Goal: Task Accomplishment & Management: Manage account settings

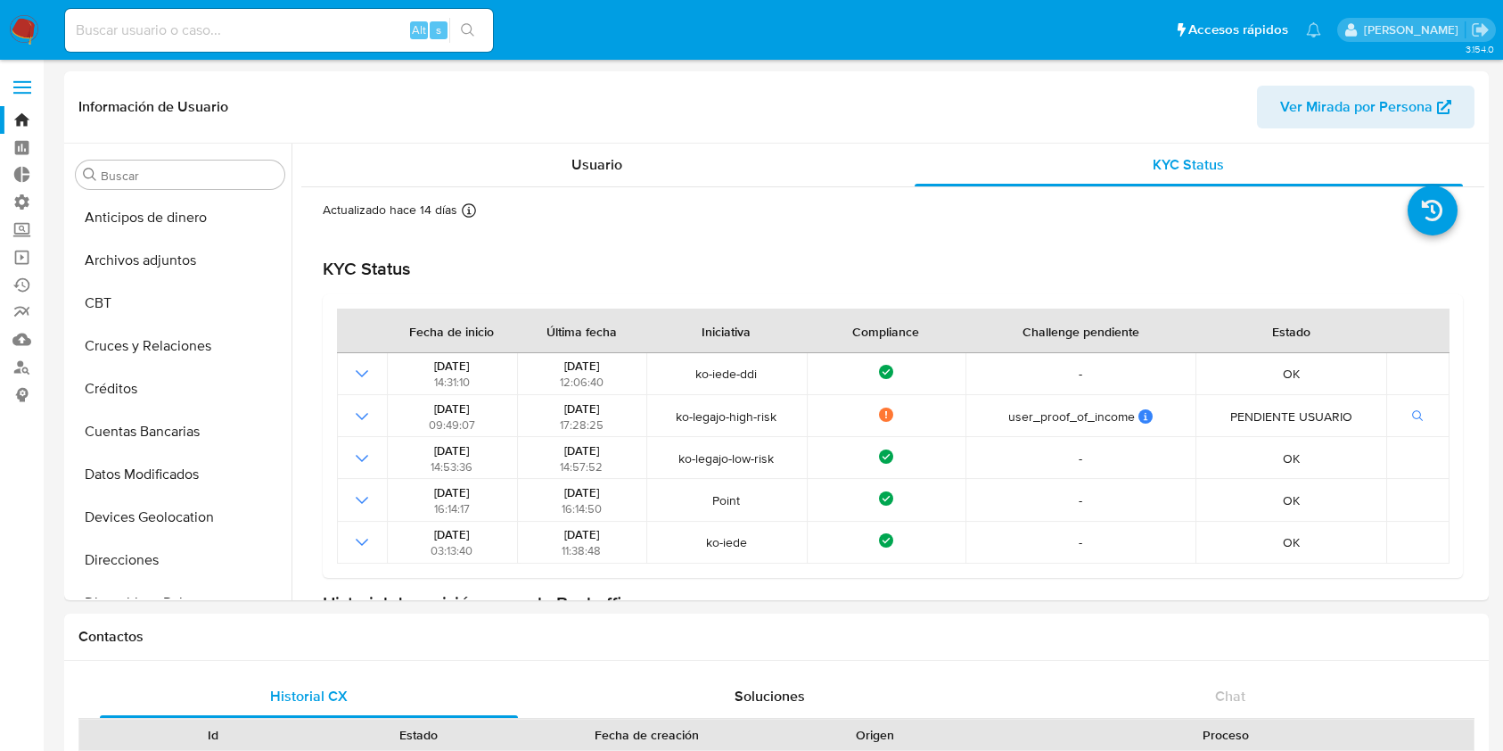
select select "10"
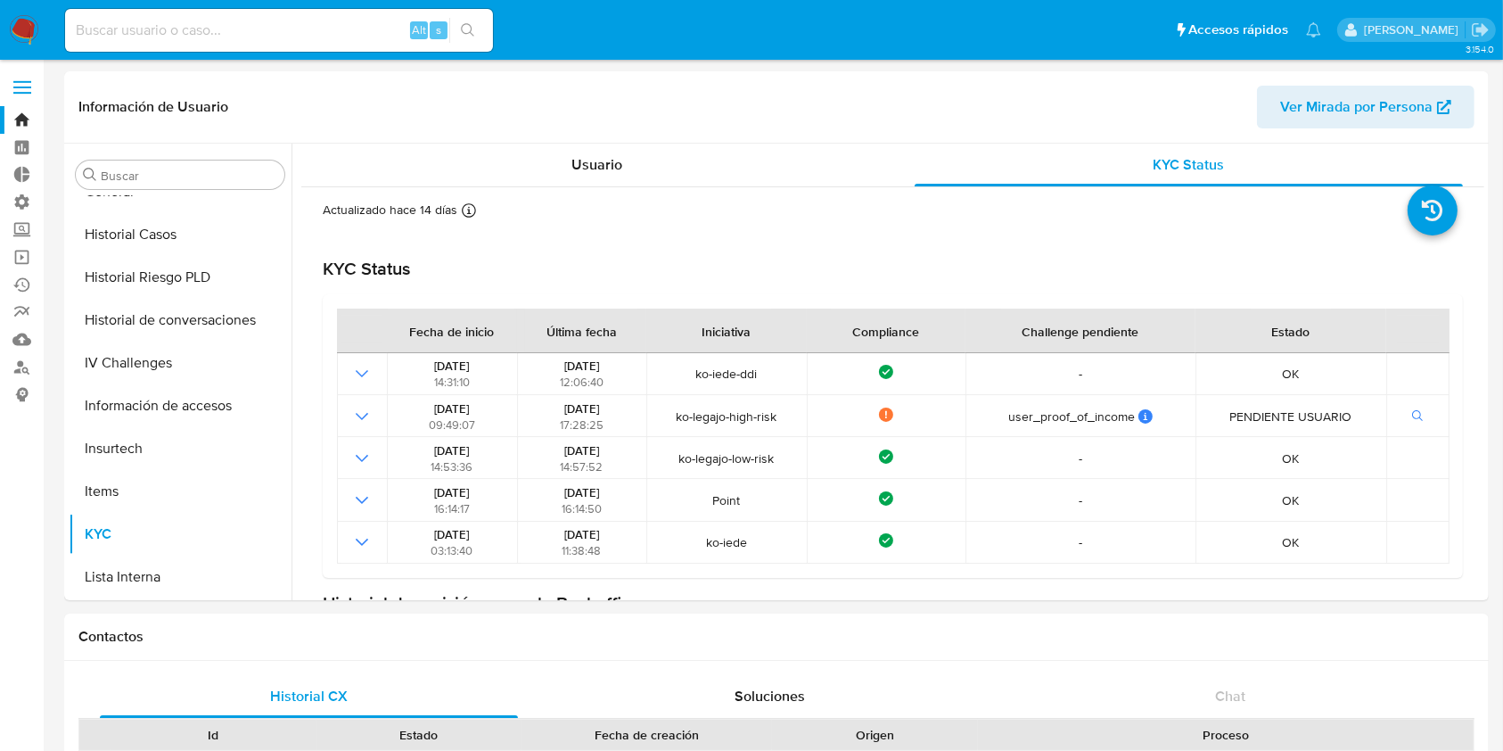
scroll to position [37, 0]
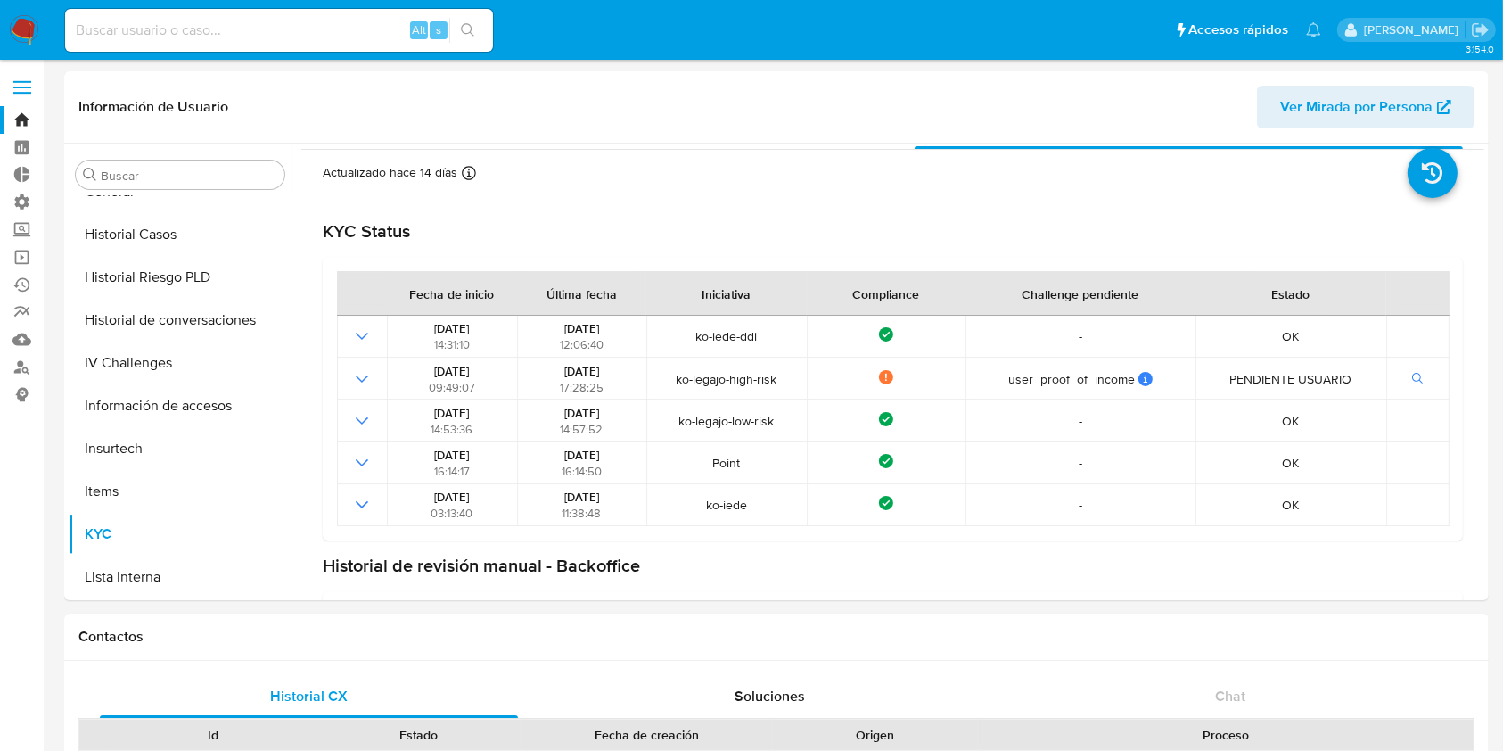
click at [37, 19] on img at bounding box center [24, 30] width 30 height 30
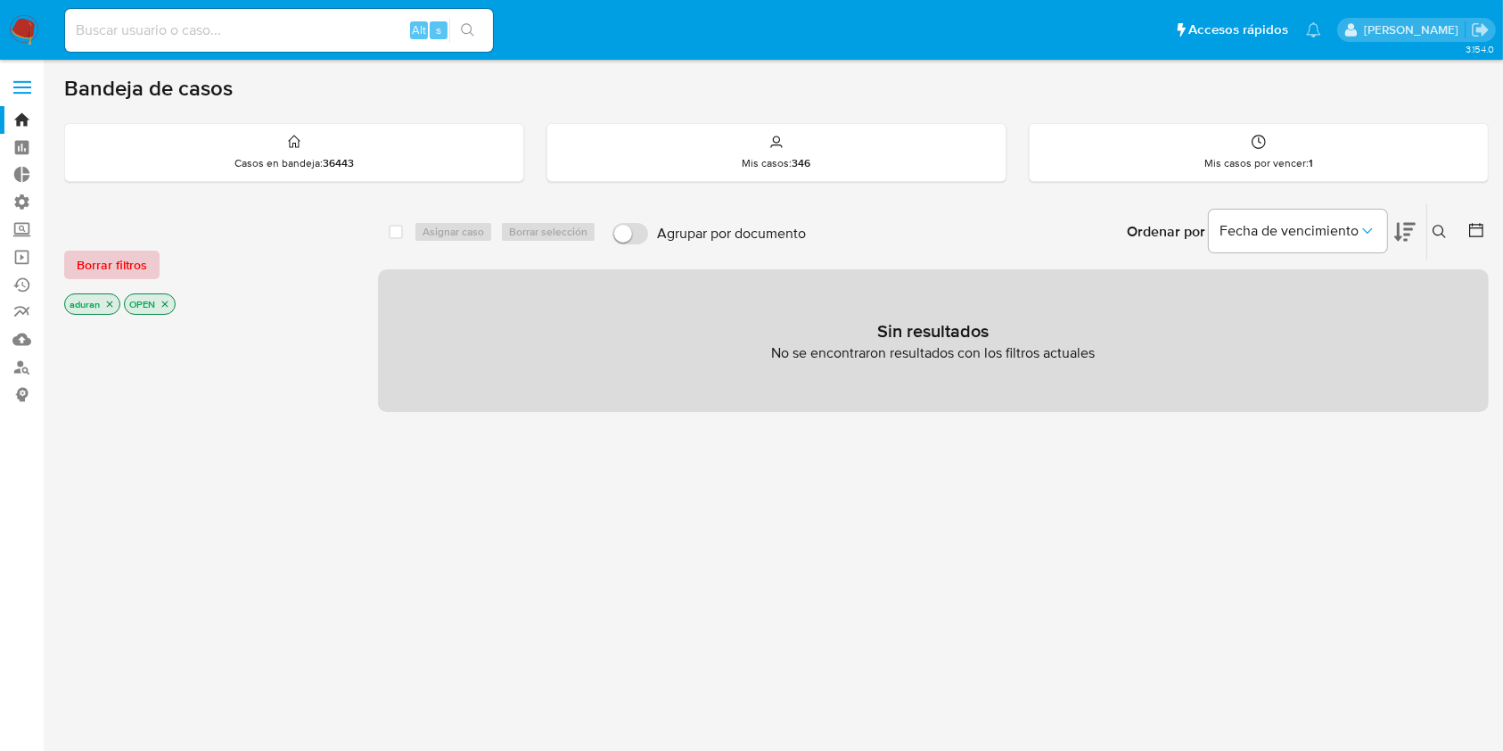
click at [139, 261] on span "Borrar filtros" at bounding box center [112, 264] width 70 height 25
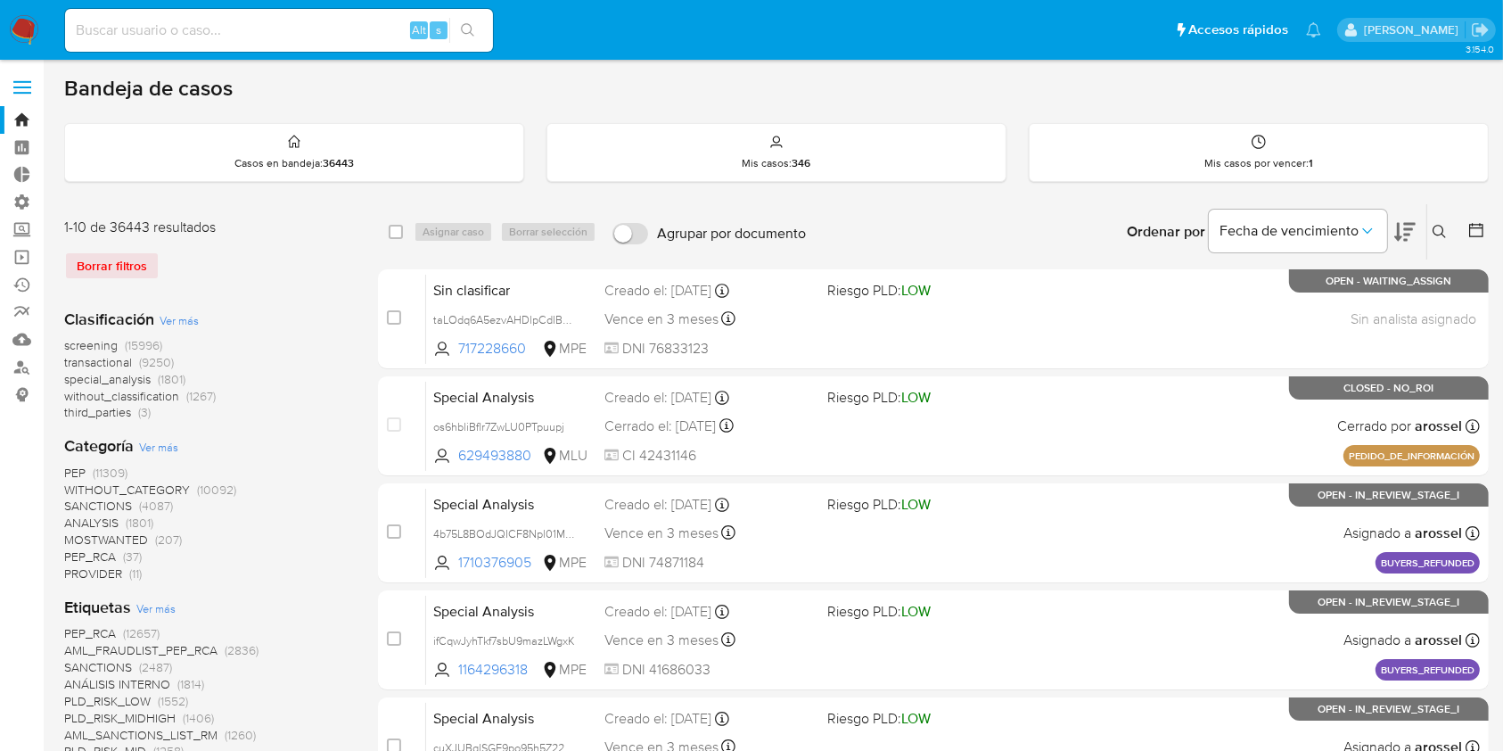
click at [1471, 229] on icon at bounding box center [1476, 230] width 18 height 18
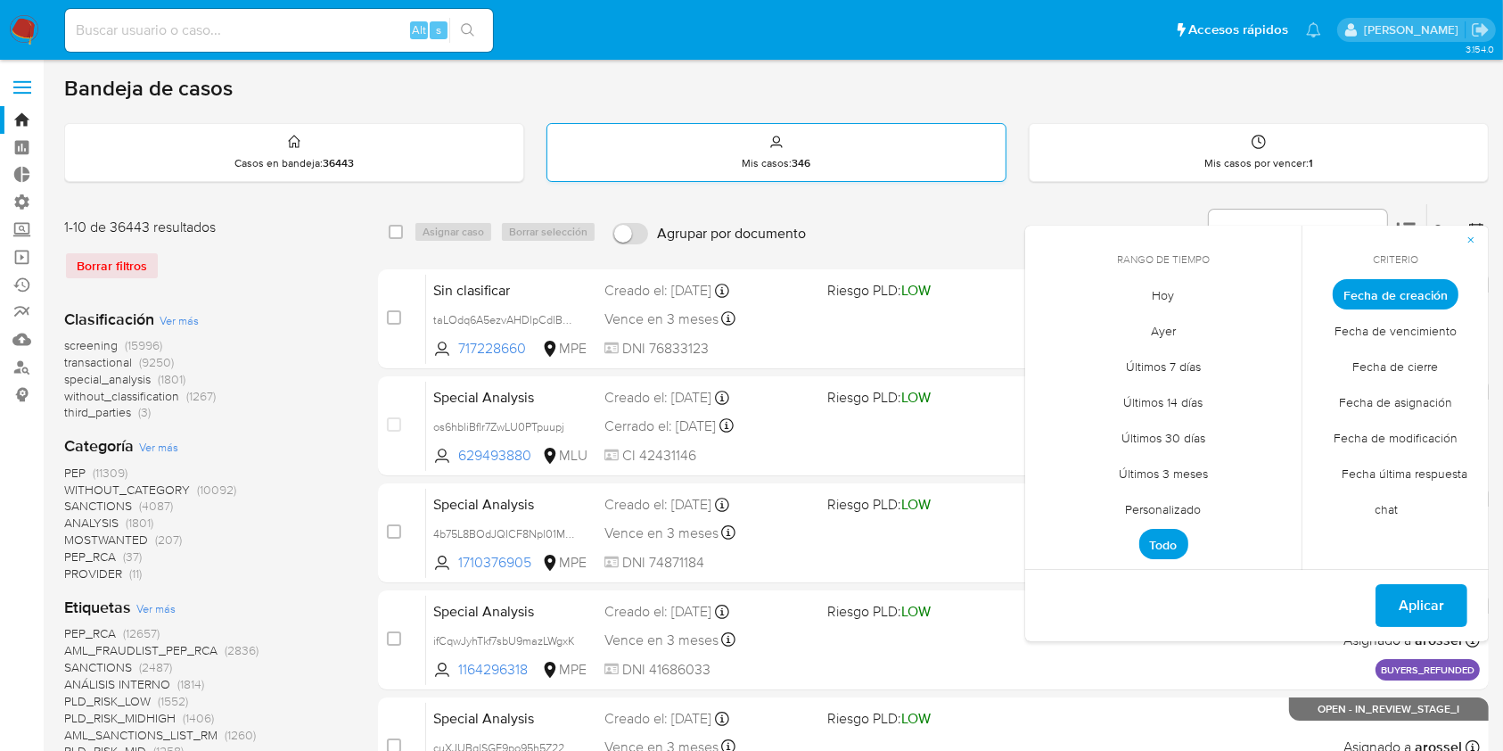
click at [831, 160] on div "Mis casos : 346" at bounding box center [776, 152] width 458 height 57
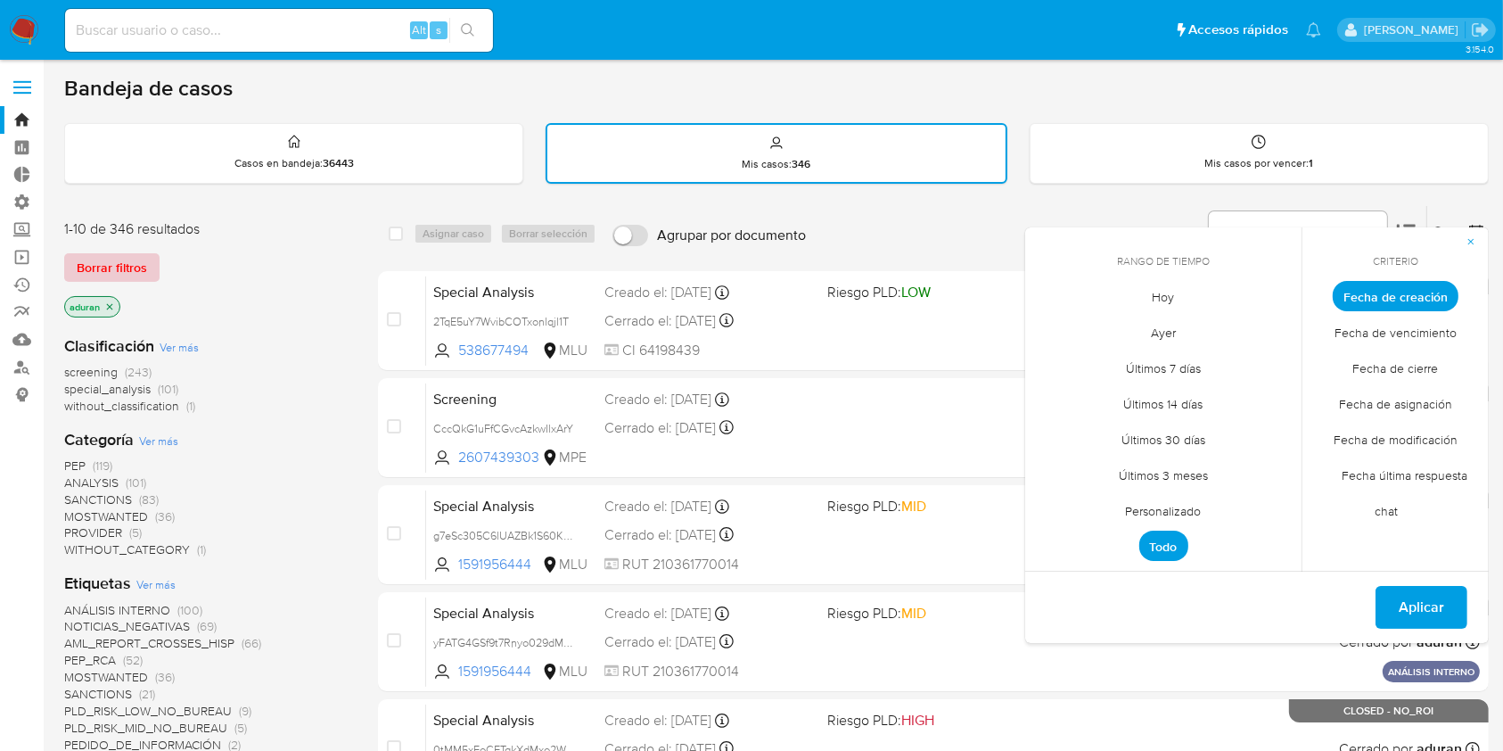
click at [144, 272] on span "Borrar filtros" at bounding box center [112, 267] width 70 height 25
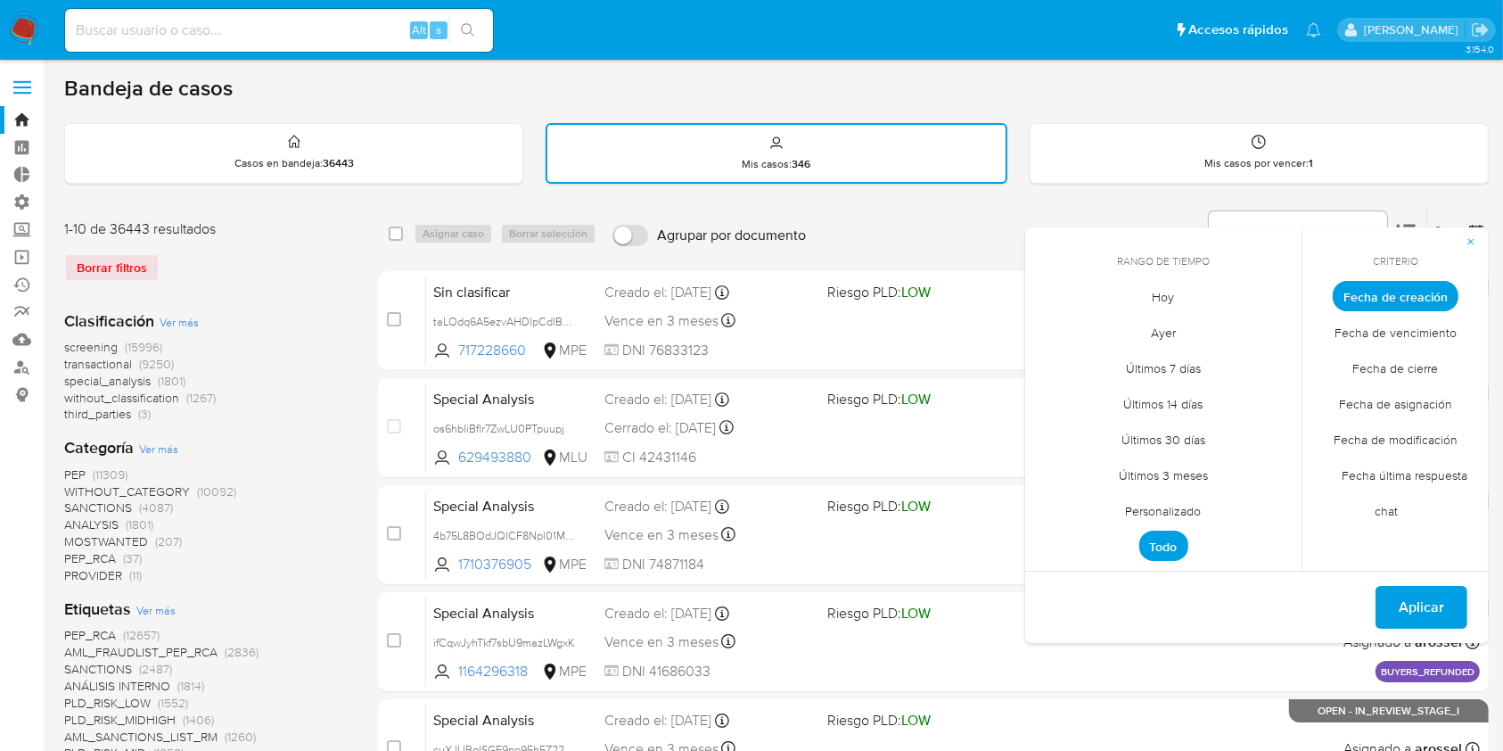
click at [1174, 511] on span "Personalizado" at bounding box center [1163, 511] width 113 height 37
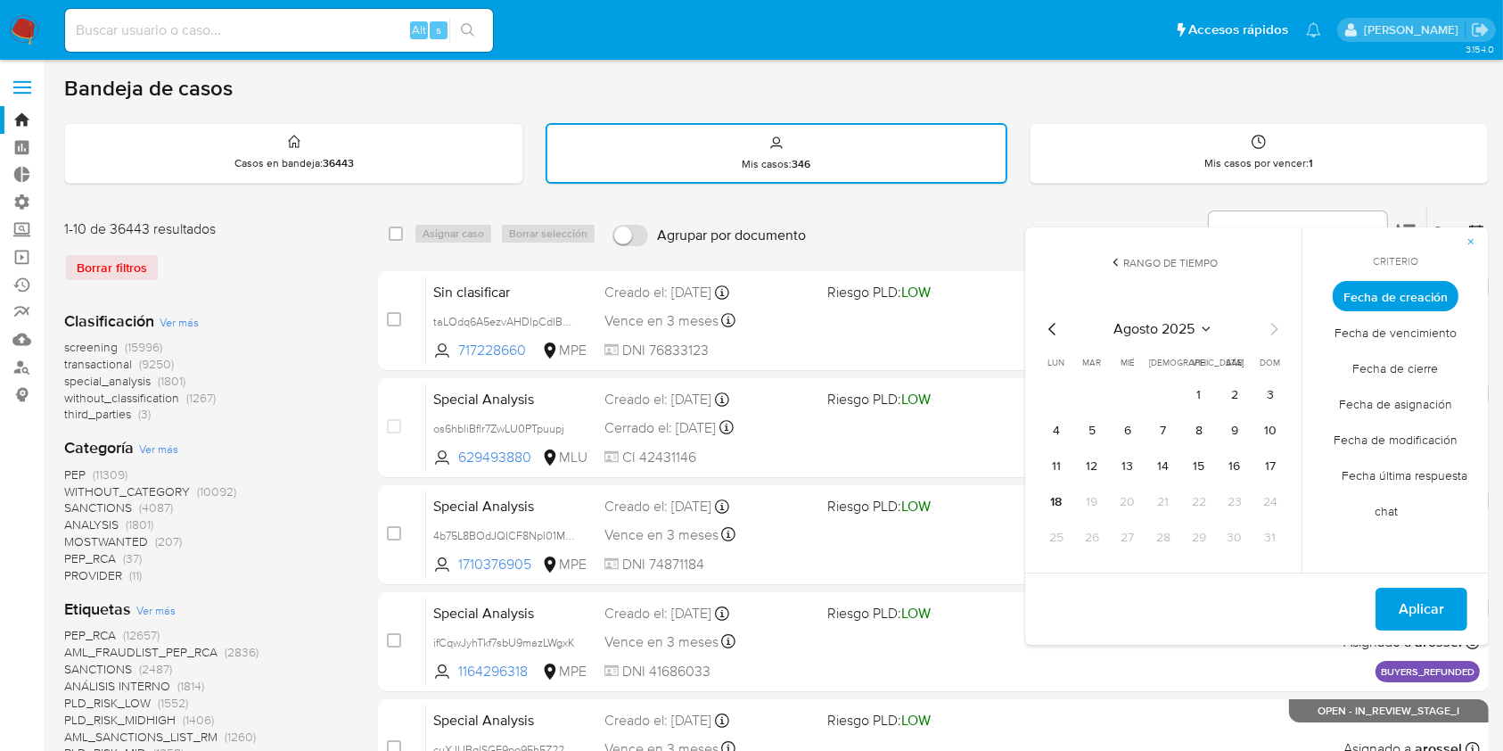
drag, startPoint x: 1055, startPoint y: 310, endPoint x: 1055, endPoint y: 333, distance: 23.2
click at [1055, 316] on div "agosto 2025 agosto 2025 lun lunes mar martes mié miércoles jue jueves vie viern…" at bounding box center [1163, 433] width 285 height 282
click at [1055, 333] on icon "Mes anterior" at bounding box center [1051, 329] width 7 height 12
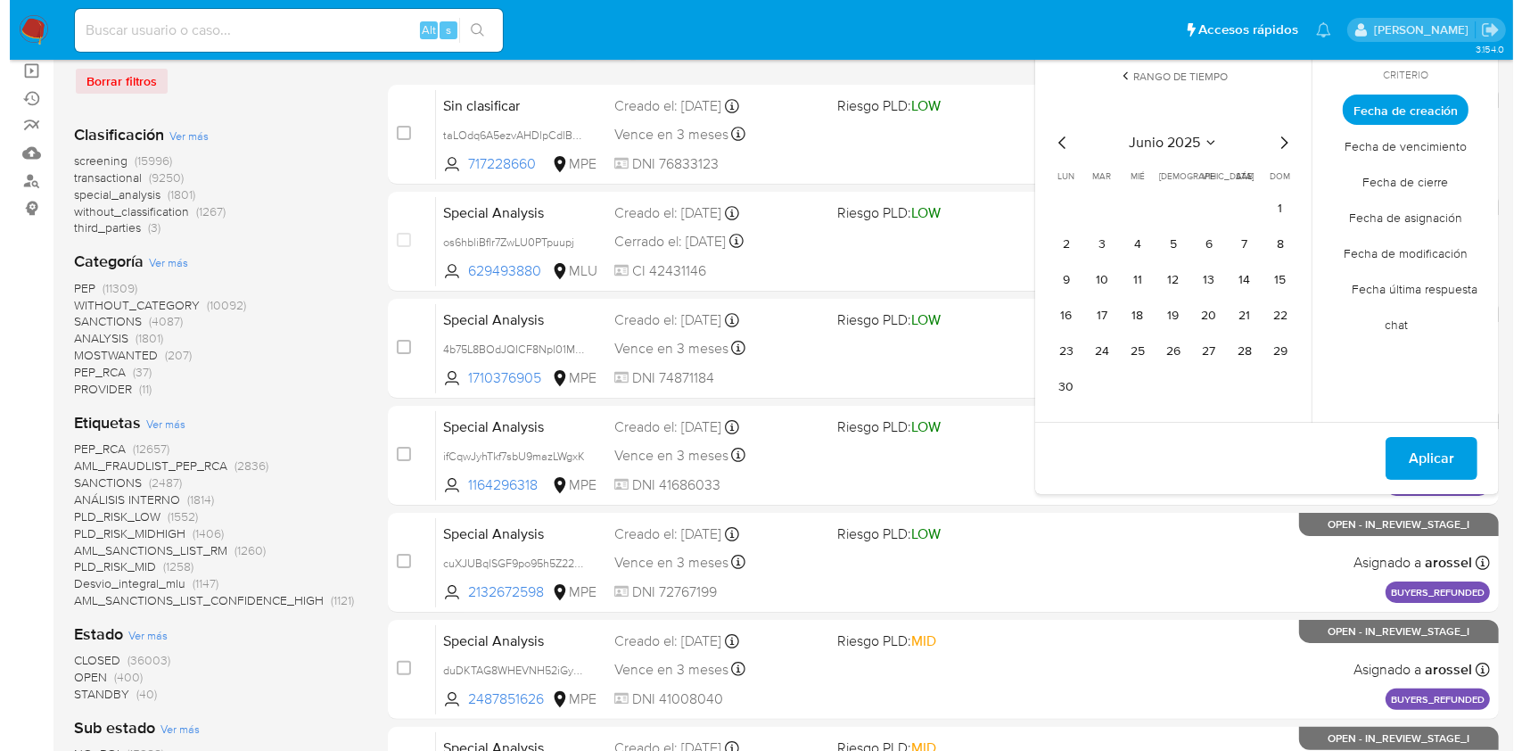
scroll to position [475, 0]
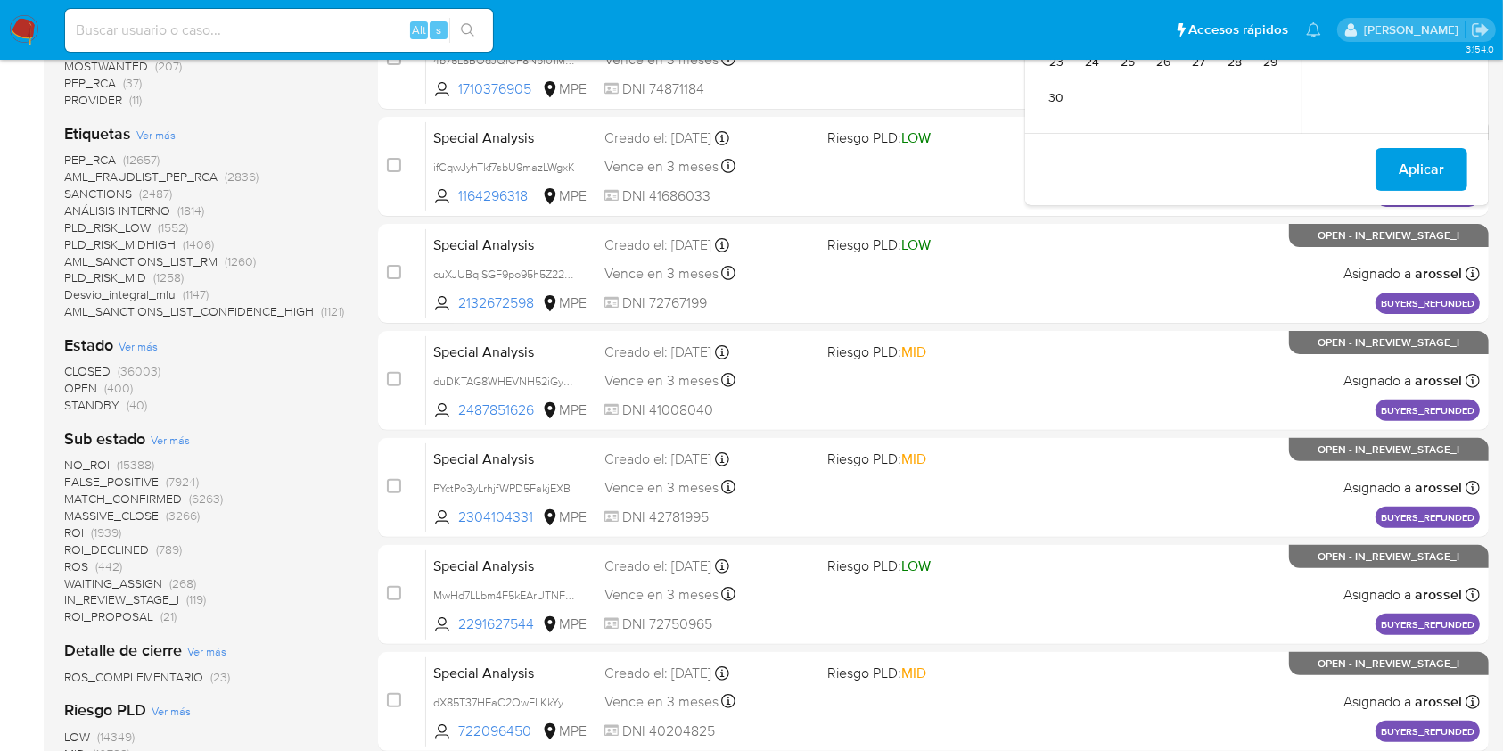
click at [148, 352] on span "Ver más" at bounding box center [138, 346] width 39 height 16
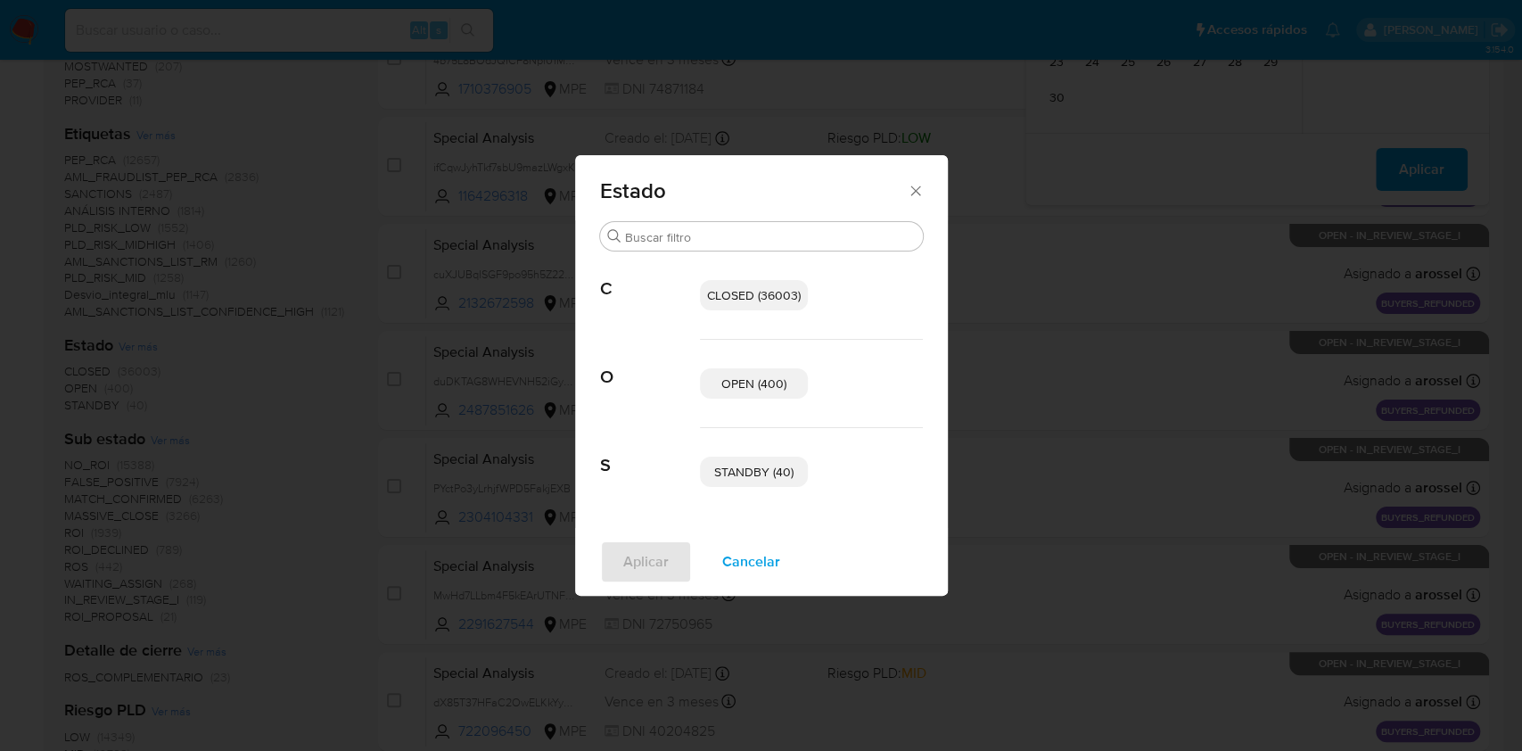
click at [769, 474] on span "STANDBY (40)" at bounding box center [753, 472] width 79 height 18
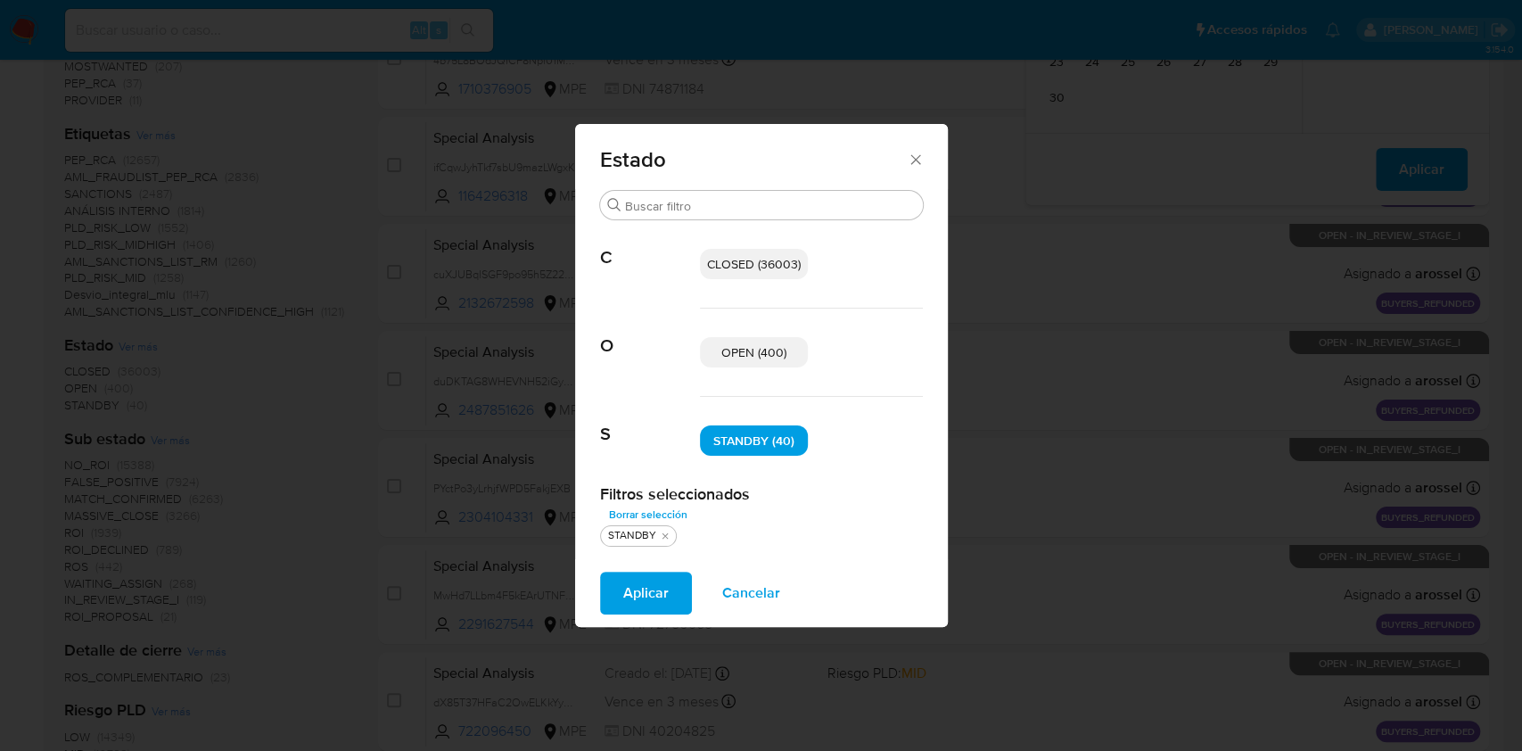
click at [770, 351] on span "OPEN (400)" at bounding box center [753, 352] width 65 height 18
click at [642, 591] on span "Aplicar" at bounding box center [645, 592] width 45 height 39
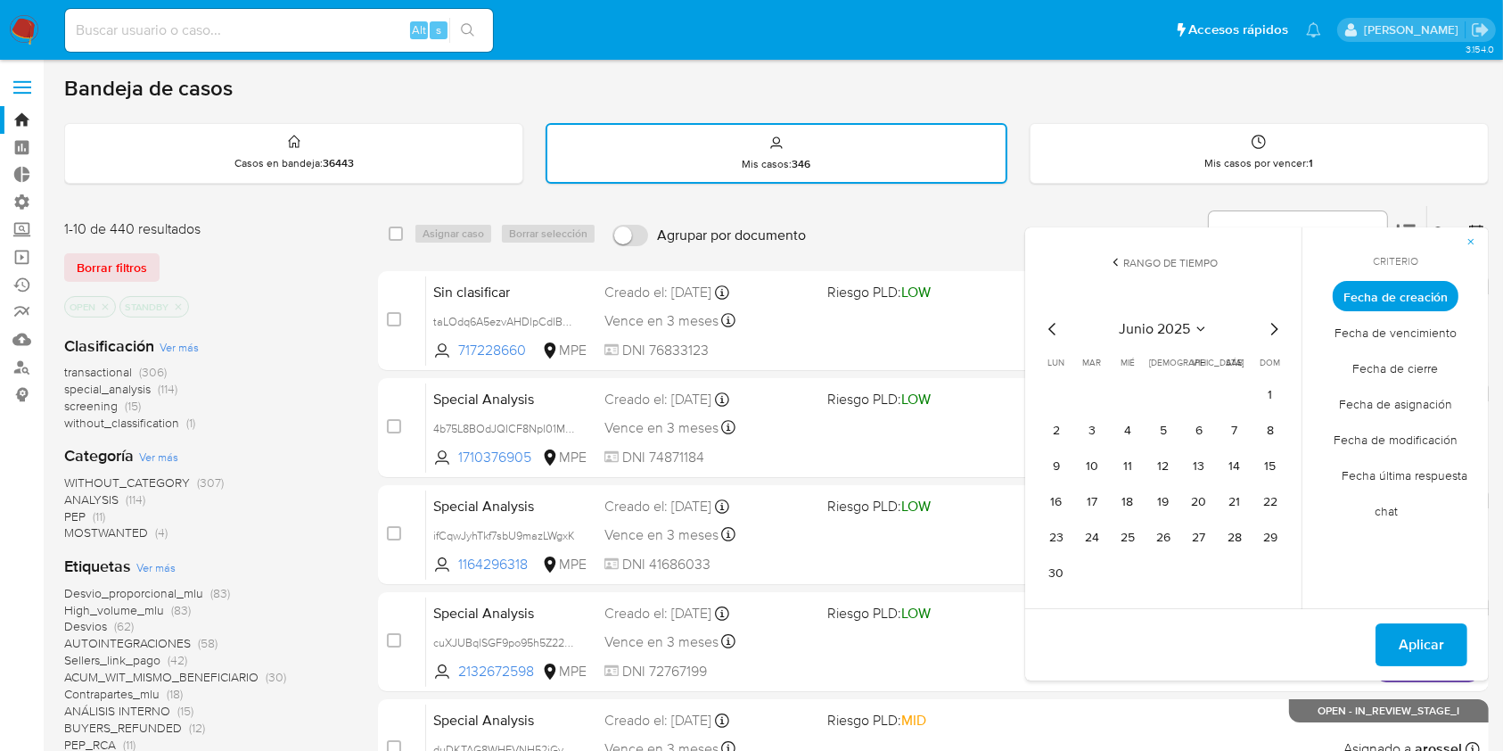
click at [177, 344] on span "Ver más" at bounding box center [179, 347] width 39 height 16
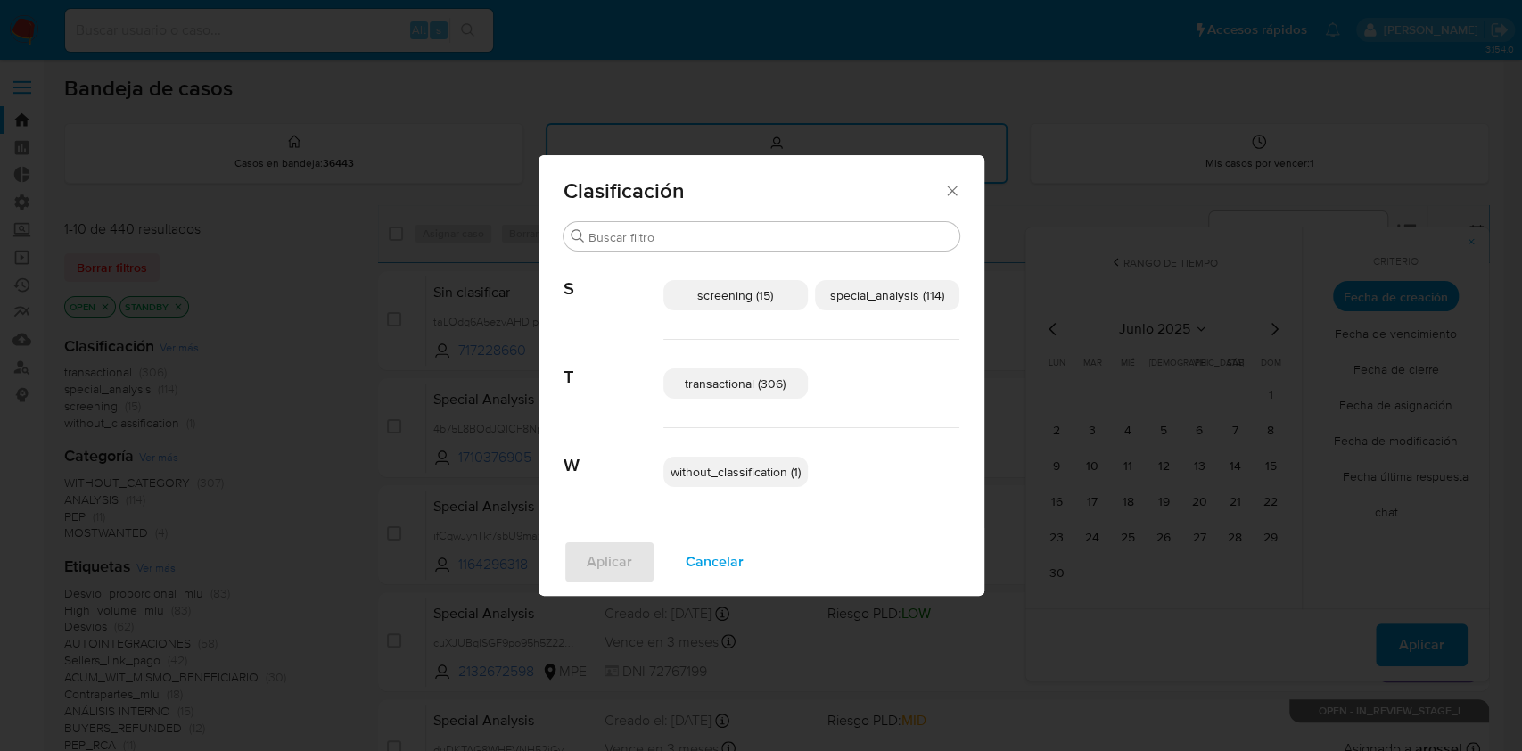
click at [766, 376] on span "transactional (306)" at bounding box center [735, 383] width 101 height 18
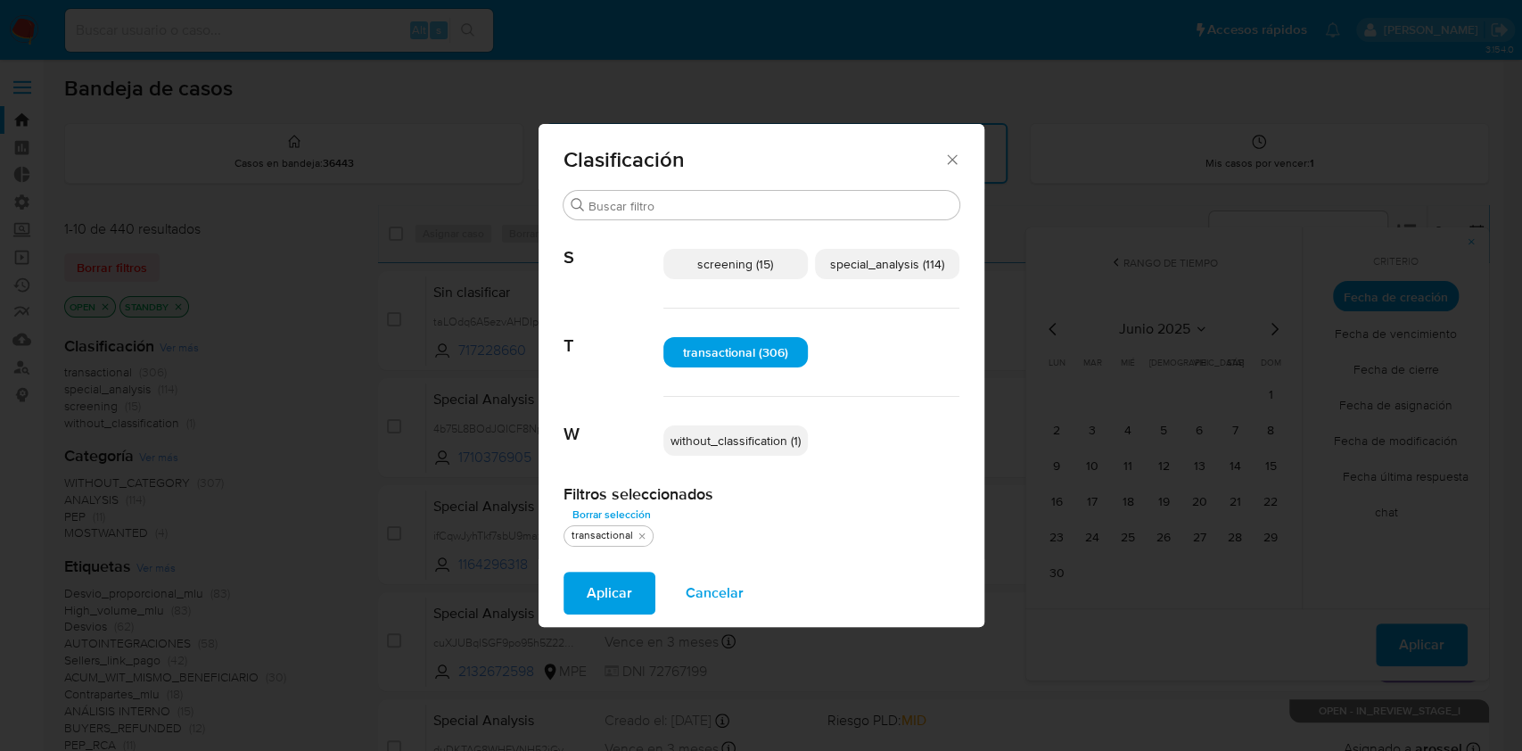
click at [880, 263] on span "special_analysis (114)" at bounding box center [887, 264] width 114 height 18
click at [624, 581] on span "Aplicar" at bounding box center [609, 592] width 45 height 39
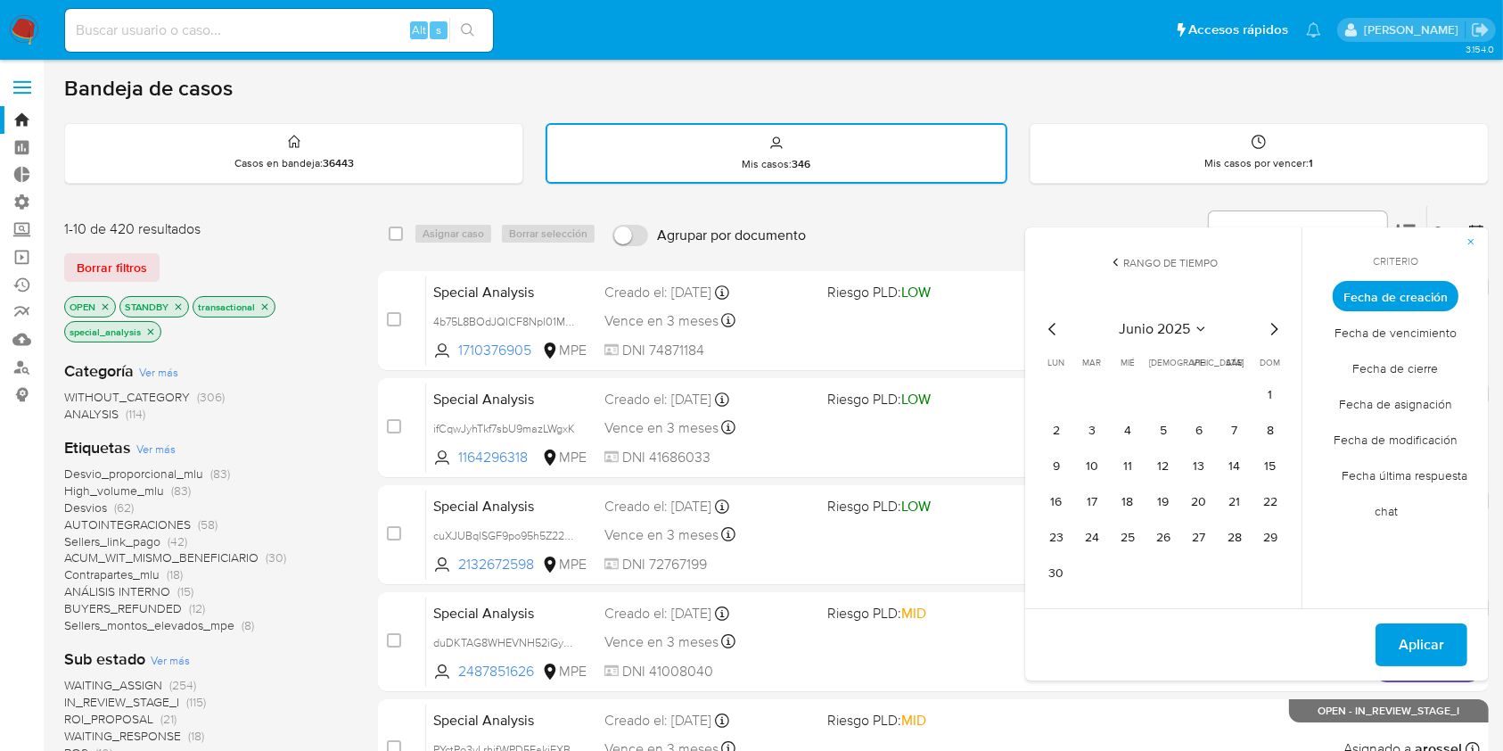
click at [1129, 195] on div "Bandeja de casos Casos en bandeja : 36443 Mis casos : 346 Mis casos por vencer …" at bounding box center [776, 736] width 1425 height 1323
click at [1473, 241] on icon "button" at bounding box center [1471, 241] width 11 height 11
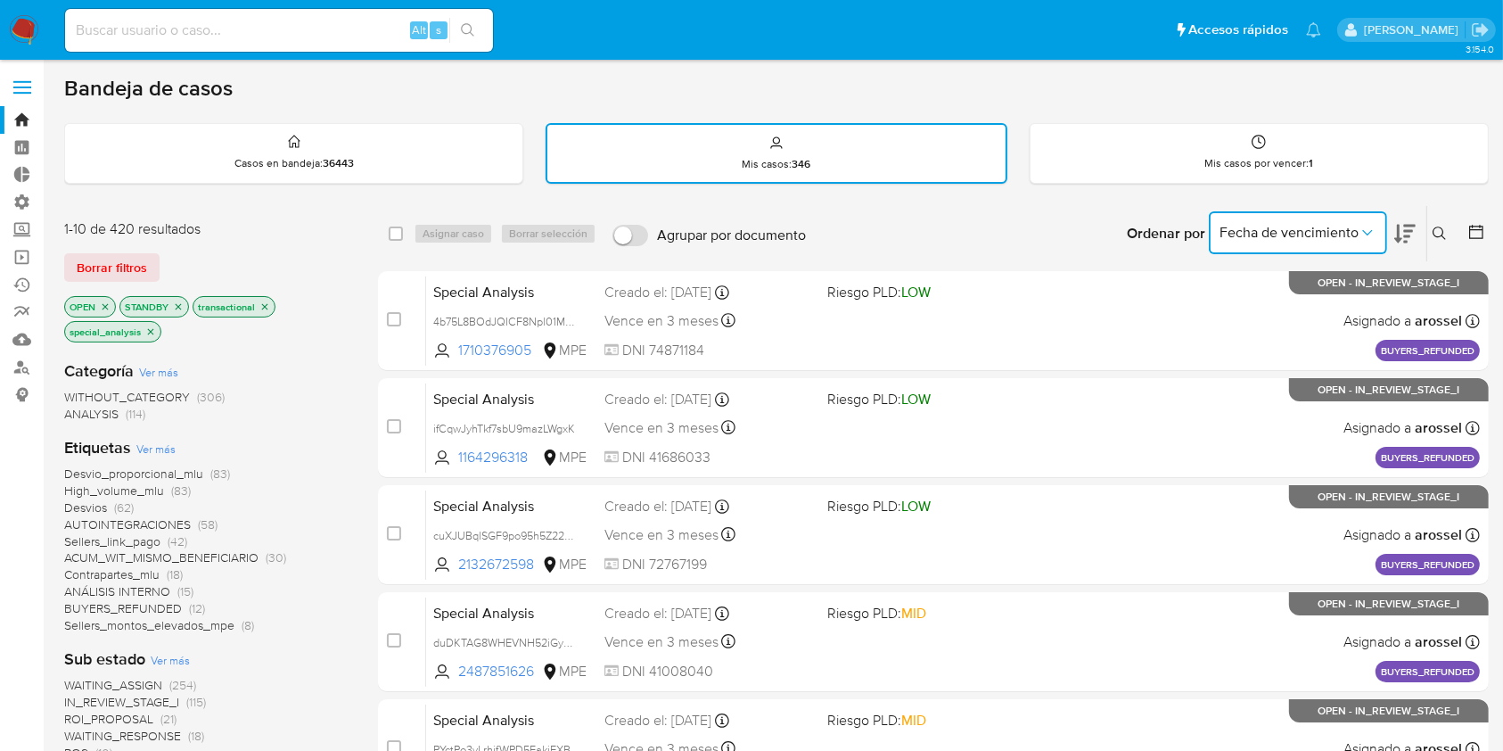
click at [1254, 237] on span "Fecha de vencimiento" at bounding box center [1288, 233] width 139 height 18
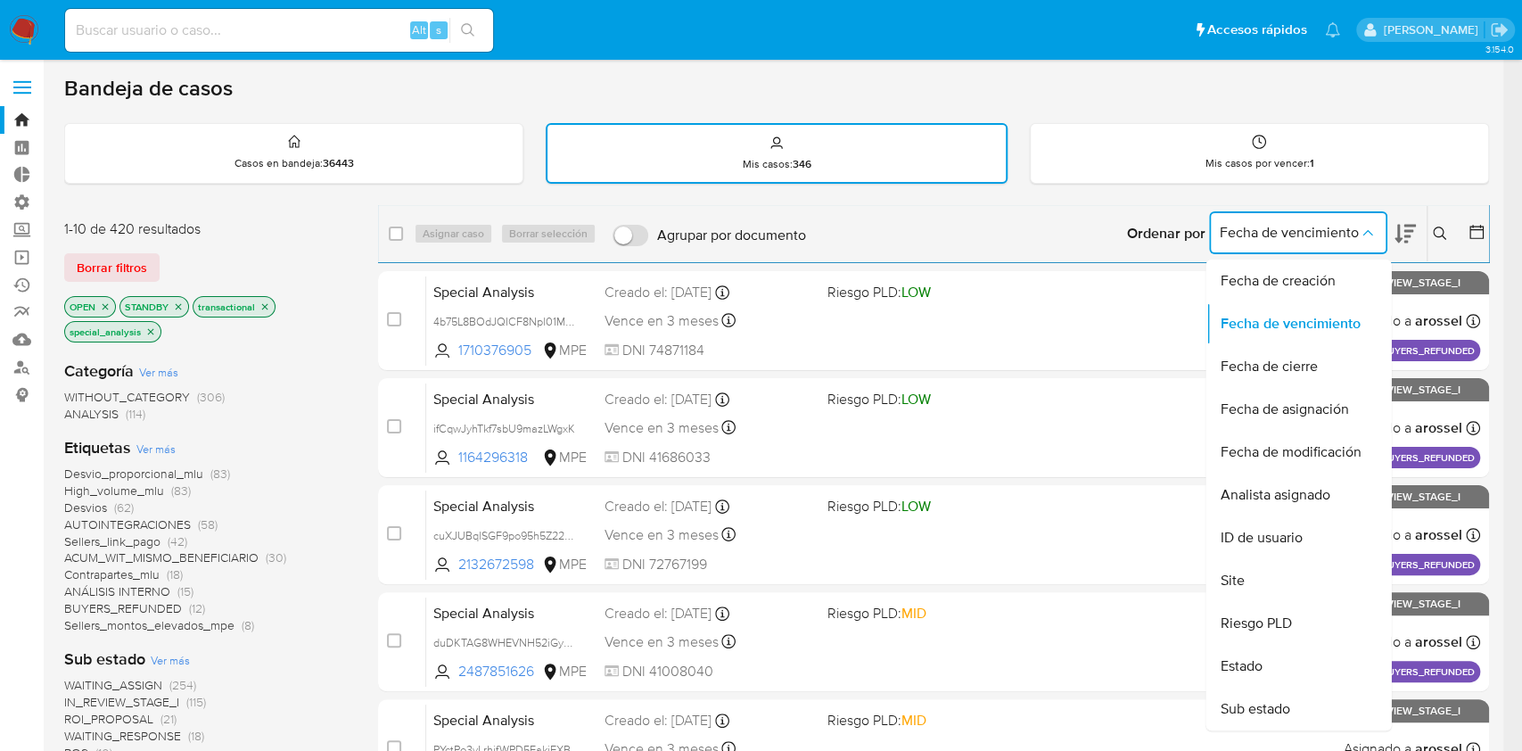
drag, startPoint x: 1302, startPoint y: 222, endPoint x: 1432, endPoint y: 239, distance: 130.4
click at [1378, 234] on button "Fecha de vencimiento" at bounding box center [1298, 232] width 178 height 43
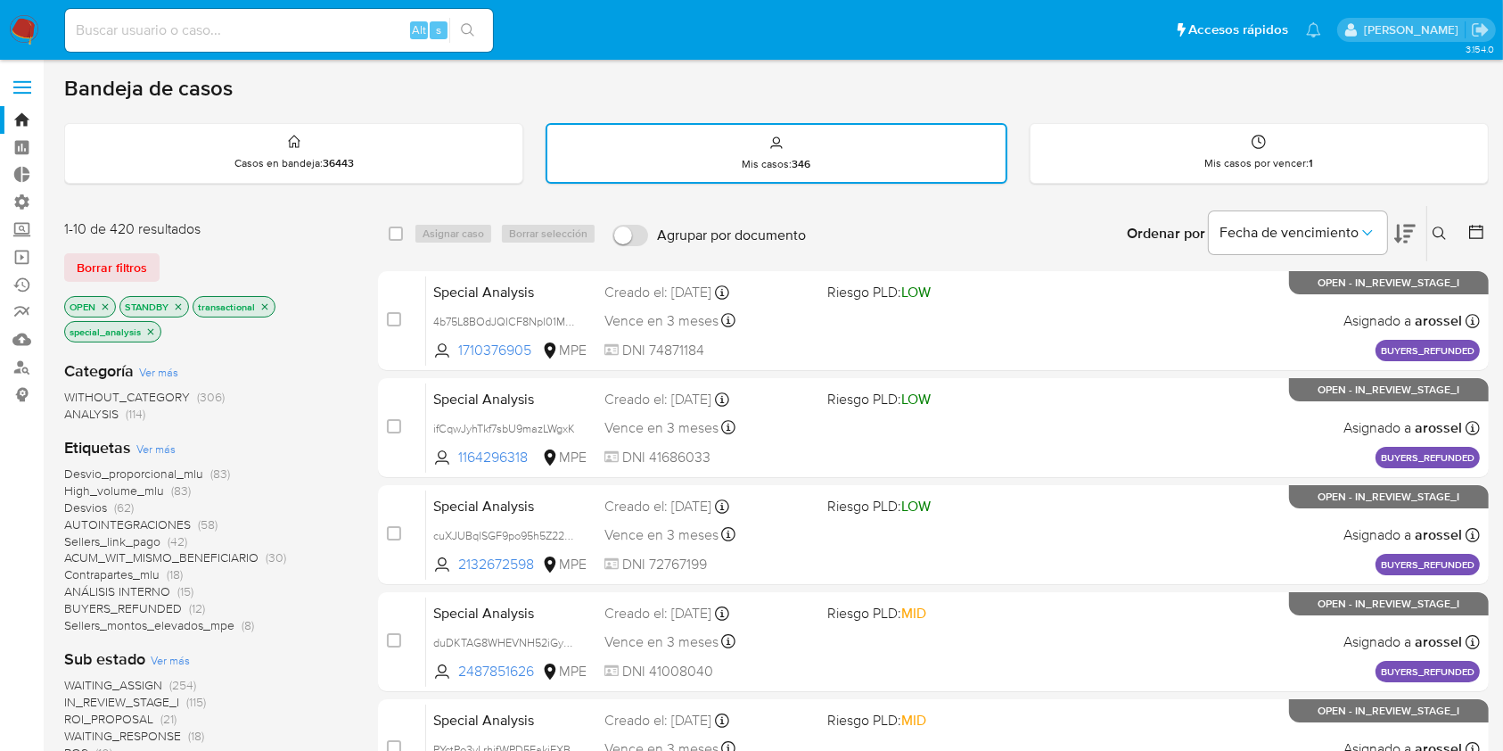
click at [1420, 232] on div "Ordenar por Fecha de vencimiento" at bounding box center [1270, 233] width 314 height 55
click at [1405, 234] on icon at bounding box center [1404, 234] width 21 height 19
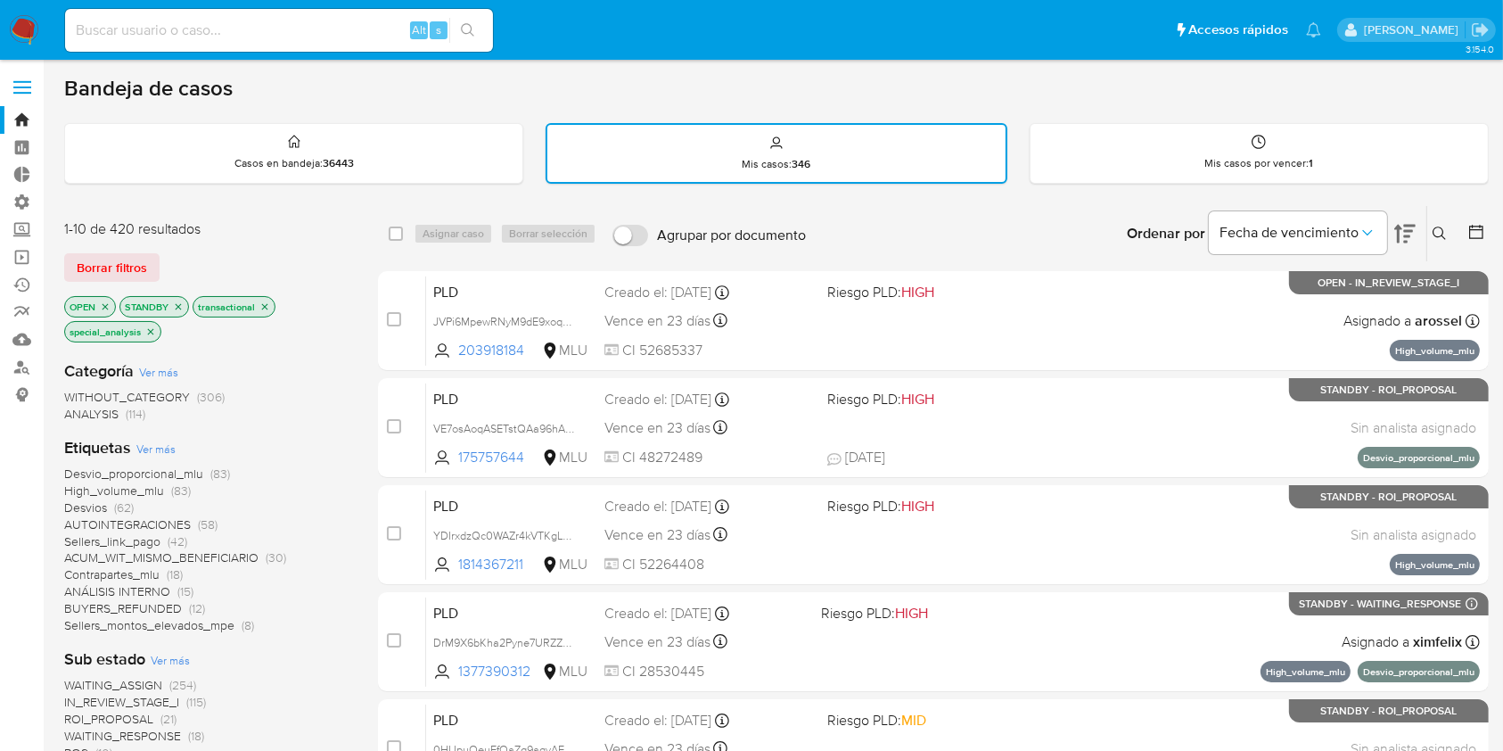
scroll to position [657, 0]
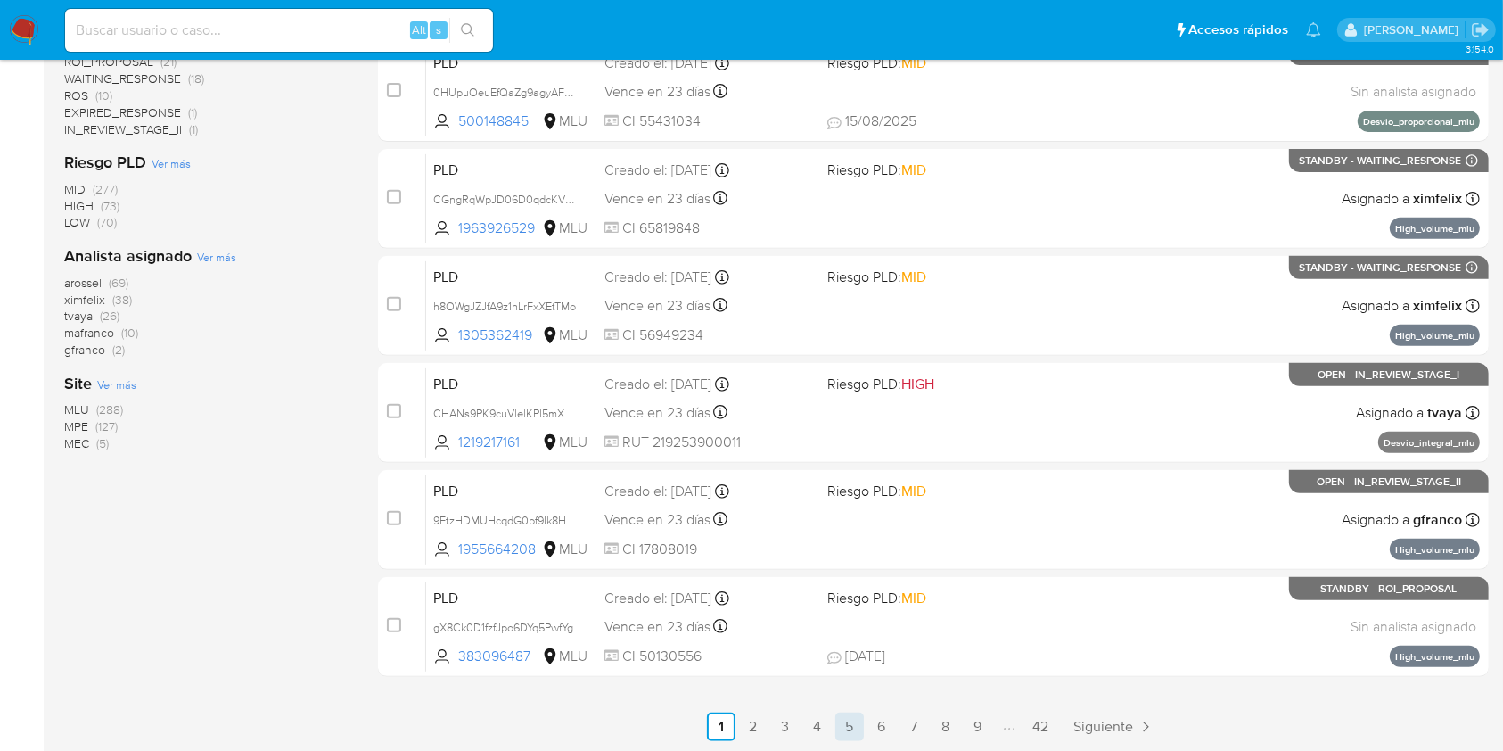
click at [856, 731] on link "5" at bounding box center [849, 726] width 29 height 29
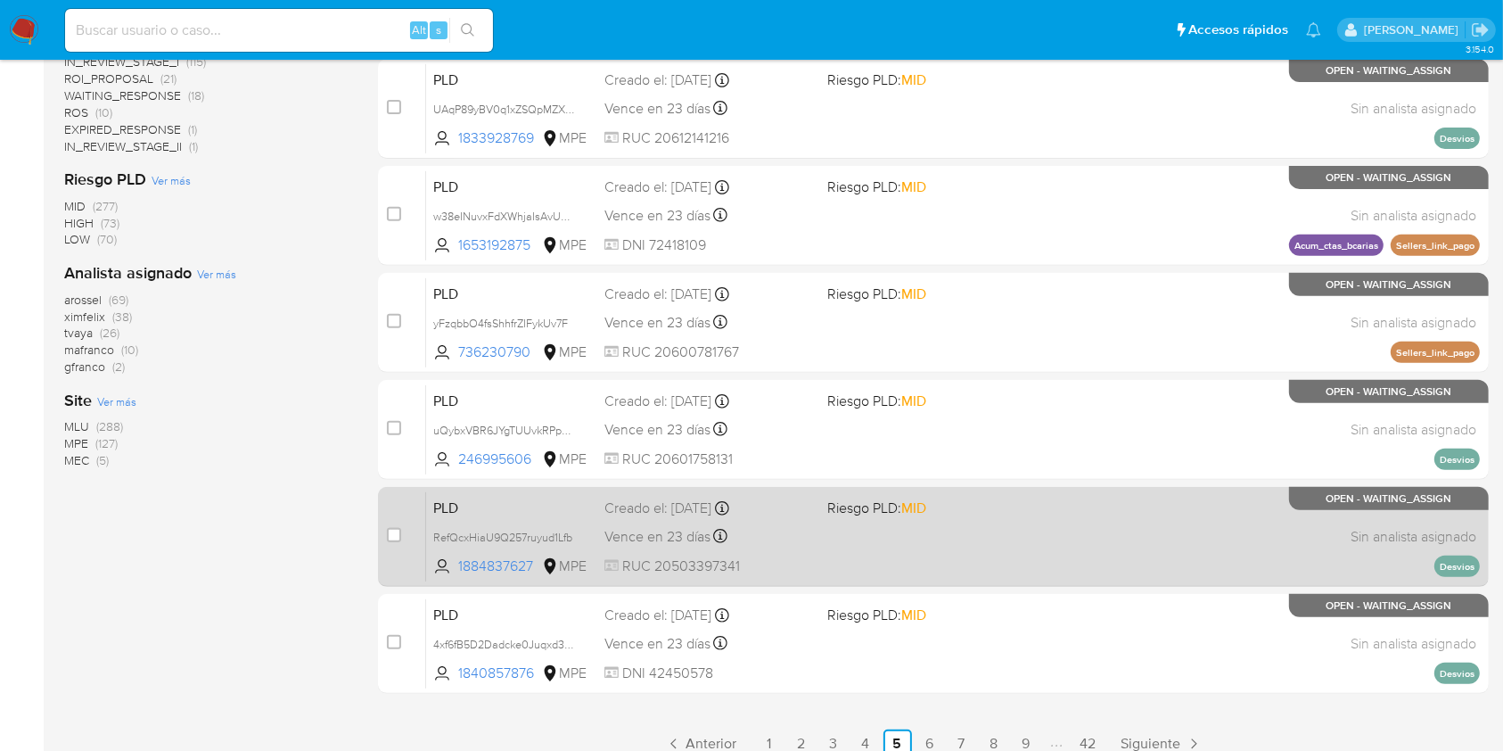
scroll to position [657, 0]
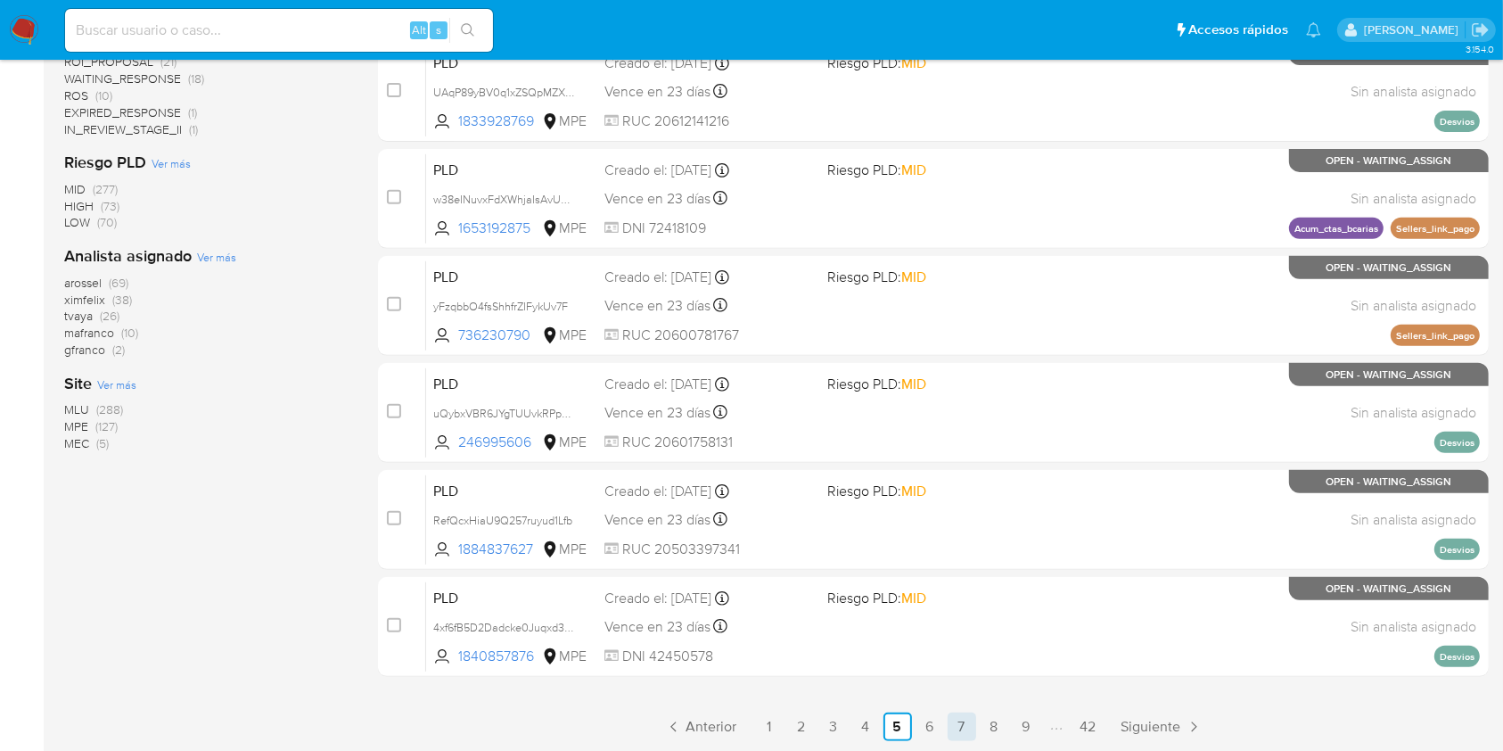
click at [959, 720] on link "7" at bounding box center [962, 726] width 29 height 29
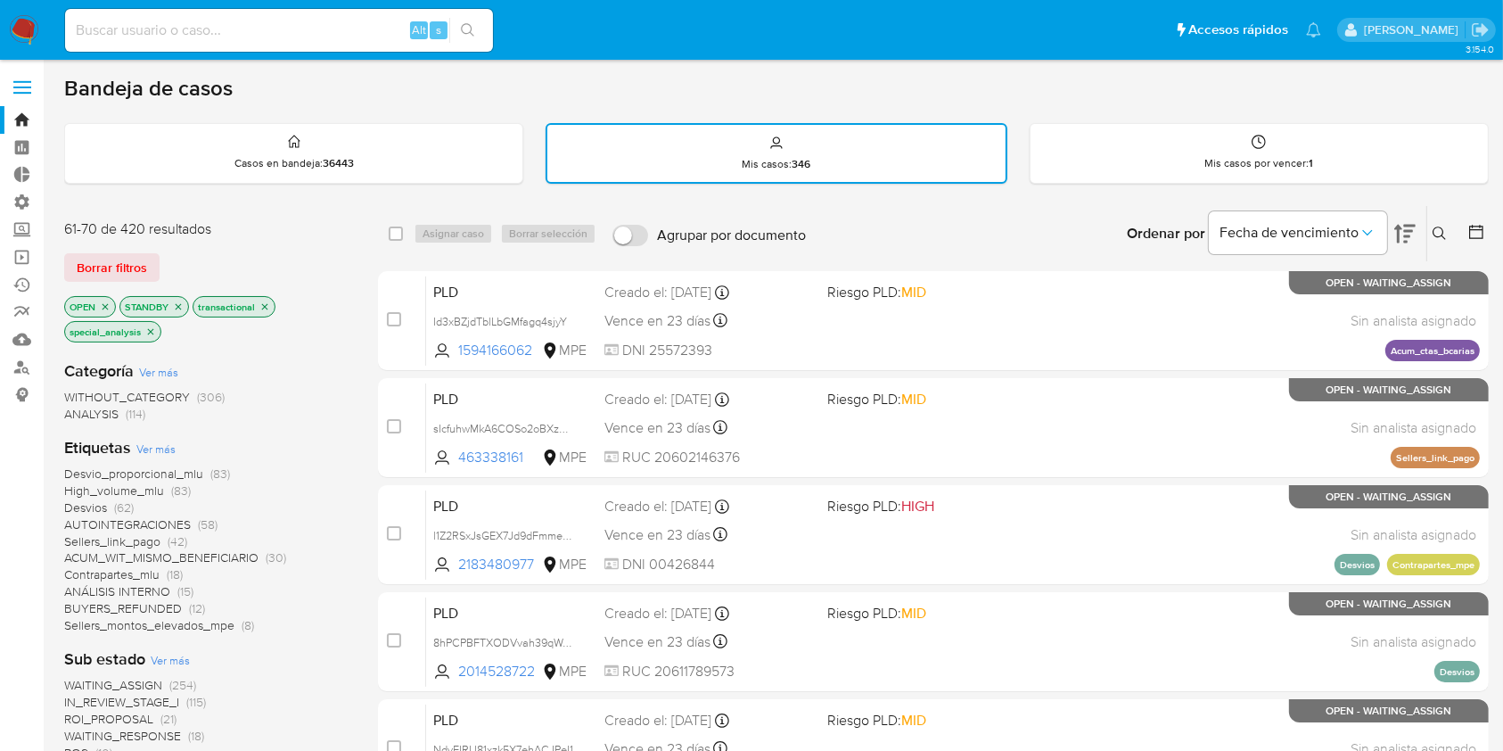
click at [1480, 239] on icon at bounding box center [1476, 232] width 18 height 18
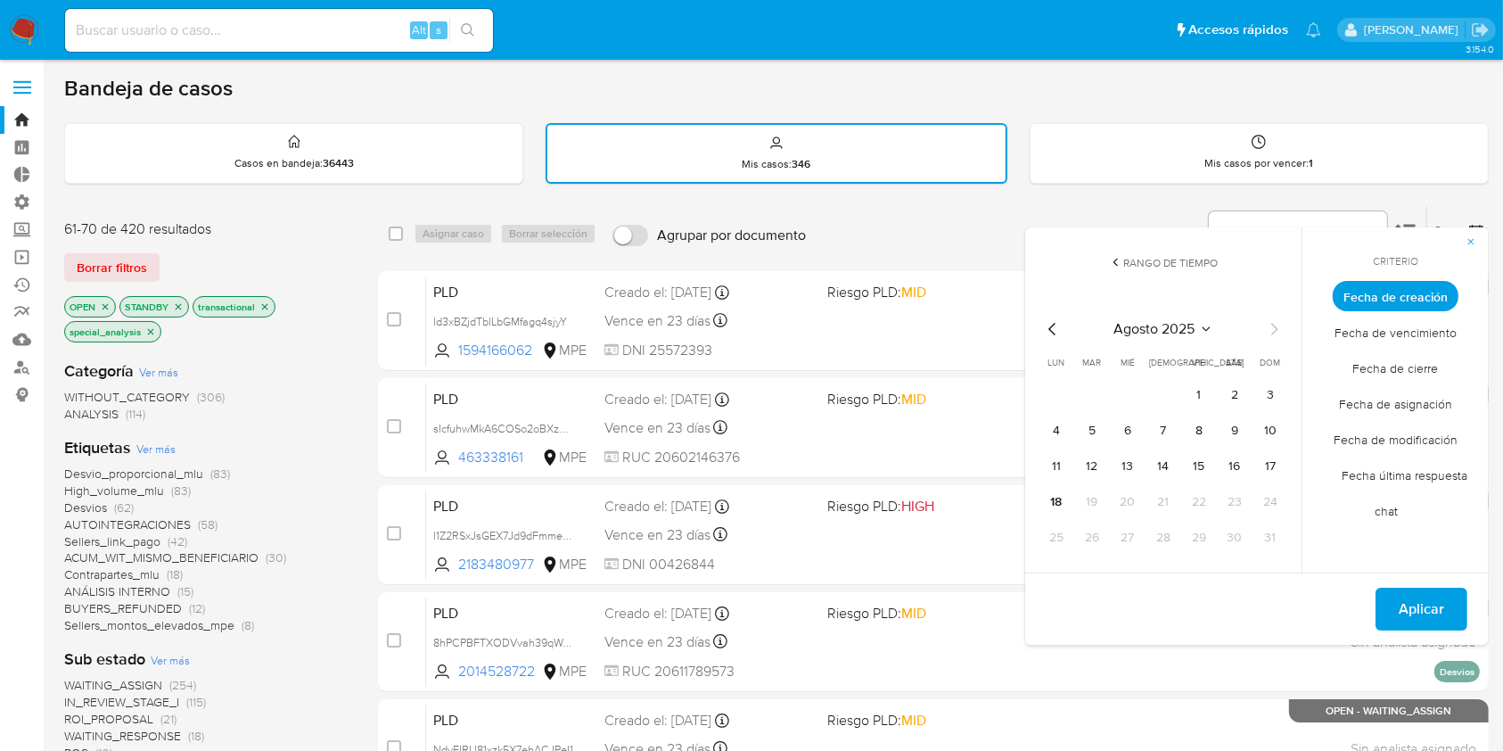
click at [1406, 299] on span "Fecha de creación" at bounding box center [1396, 296] width 126 height 30
click at [1050, 325] on icon "Mes anterior" at bounding box center [1052, 328] width 21 height 21
click at [1048, 325] on icon "Mes anterior" at bounding box center [1052, 328] width 21 height 21
click at [1269, 393] on button "1" at bounding box center [1270, 395] width 29 height 29
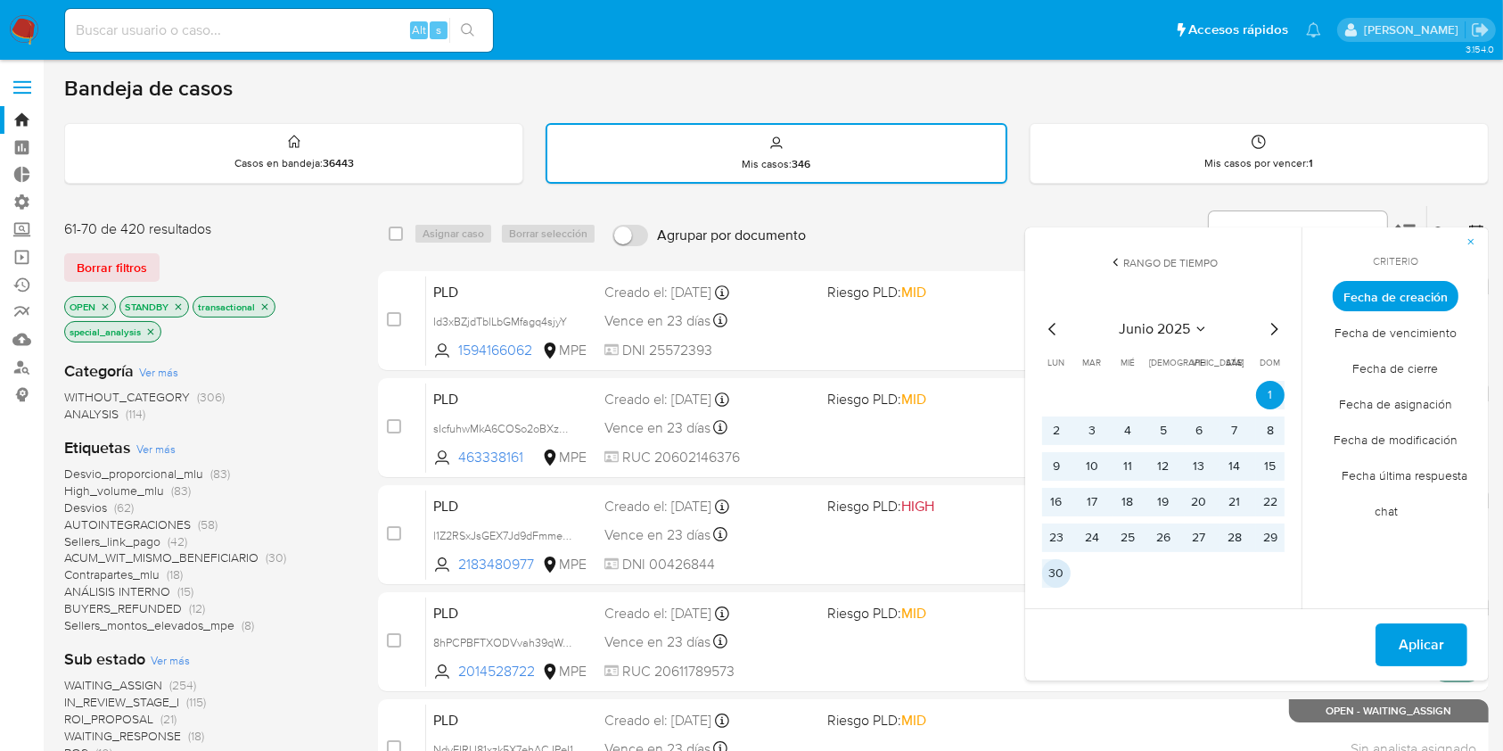
click at [1049, 568] on button "30" at bounding box center [1056, 573] width 29 height 29
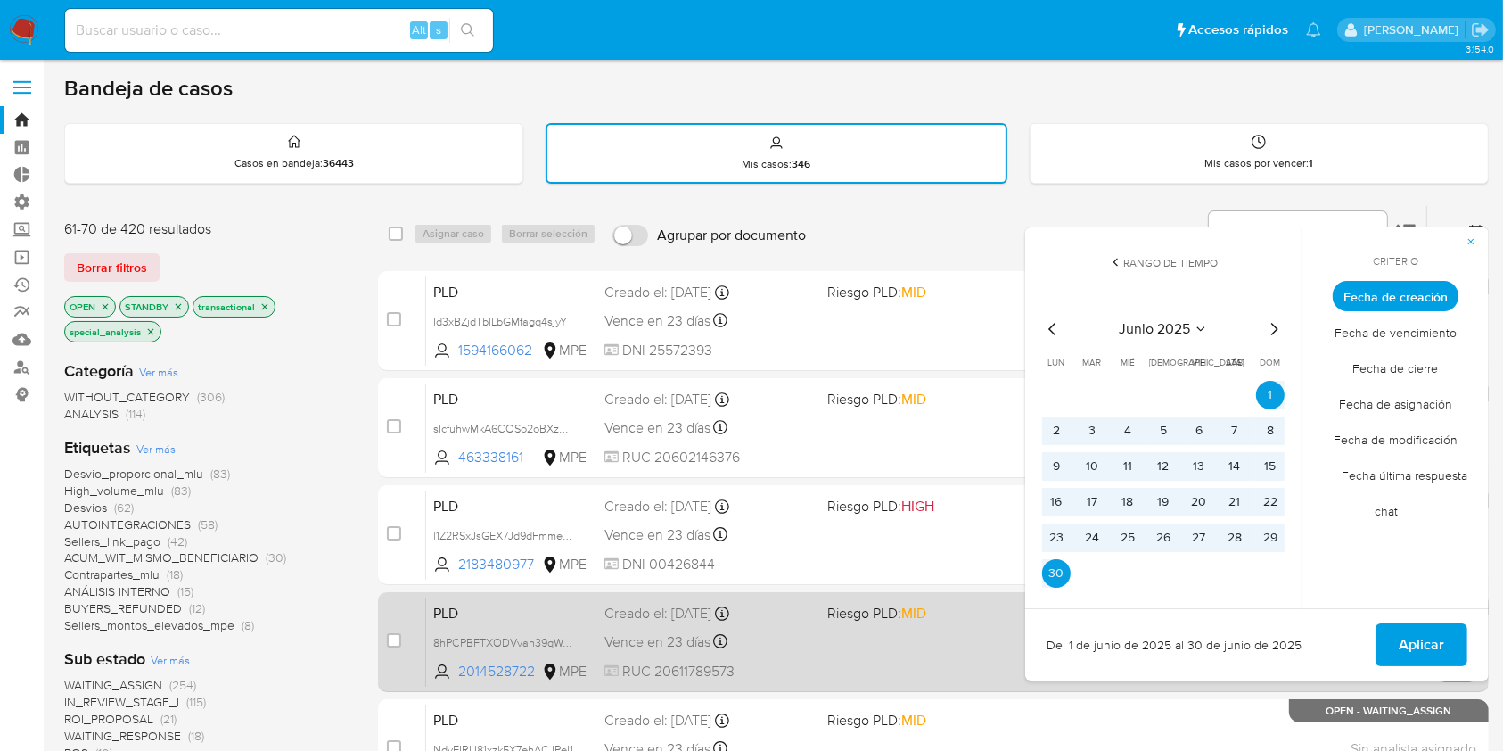
click at [1416, 643] on span "Aplicar" at bounding box center [1421, 644] width 45 height 39
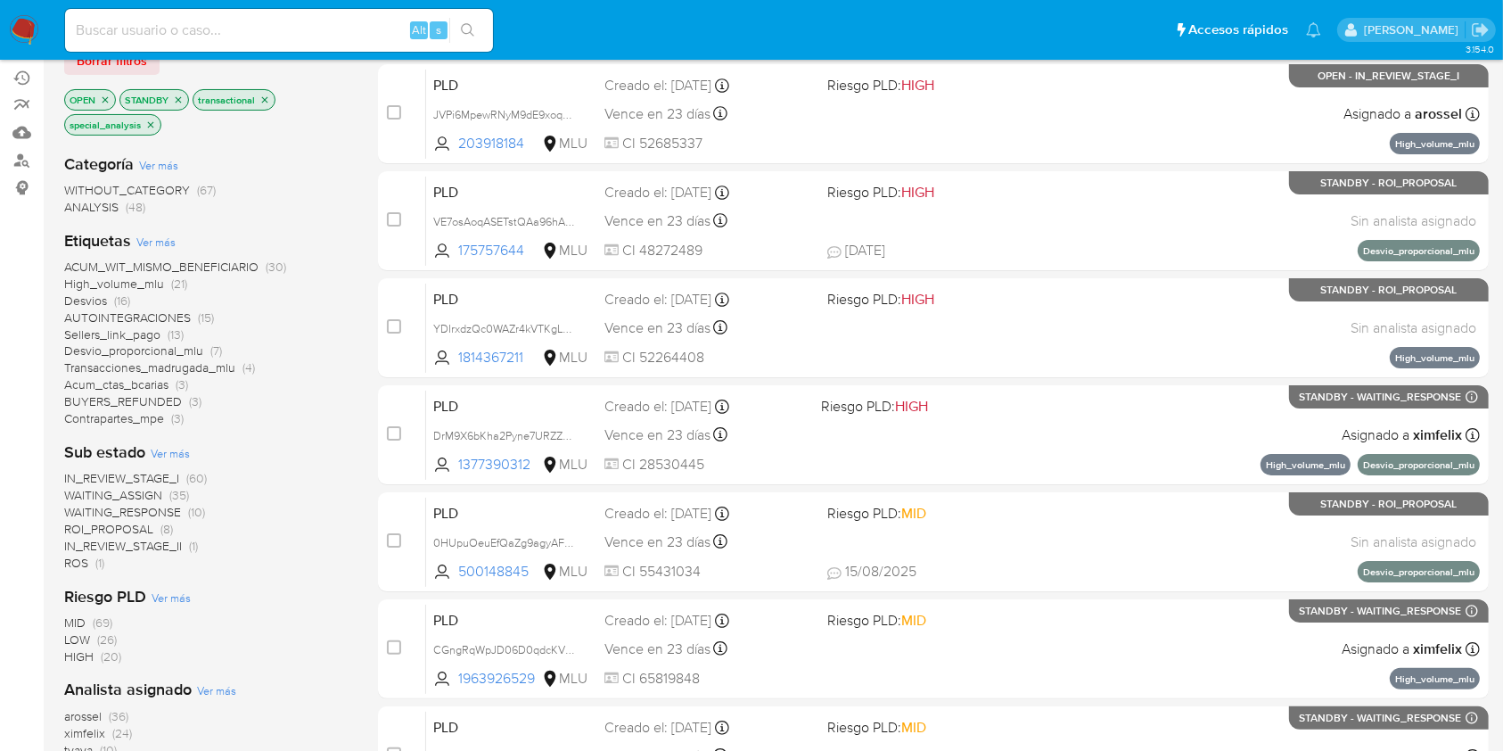
scroll to position [657, 0]
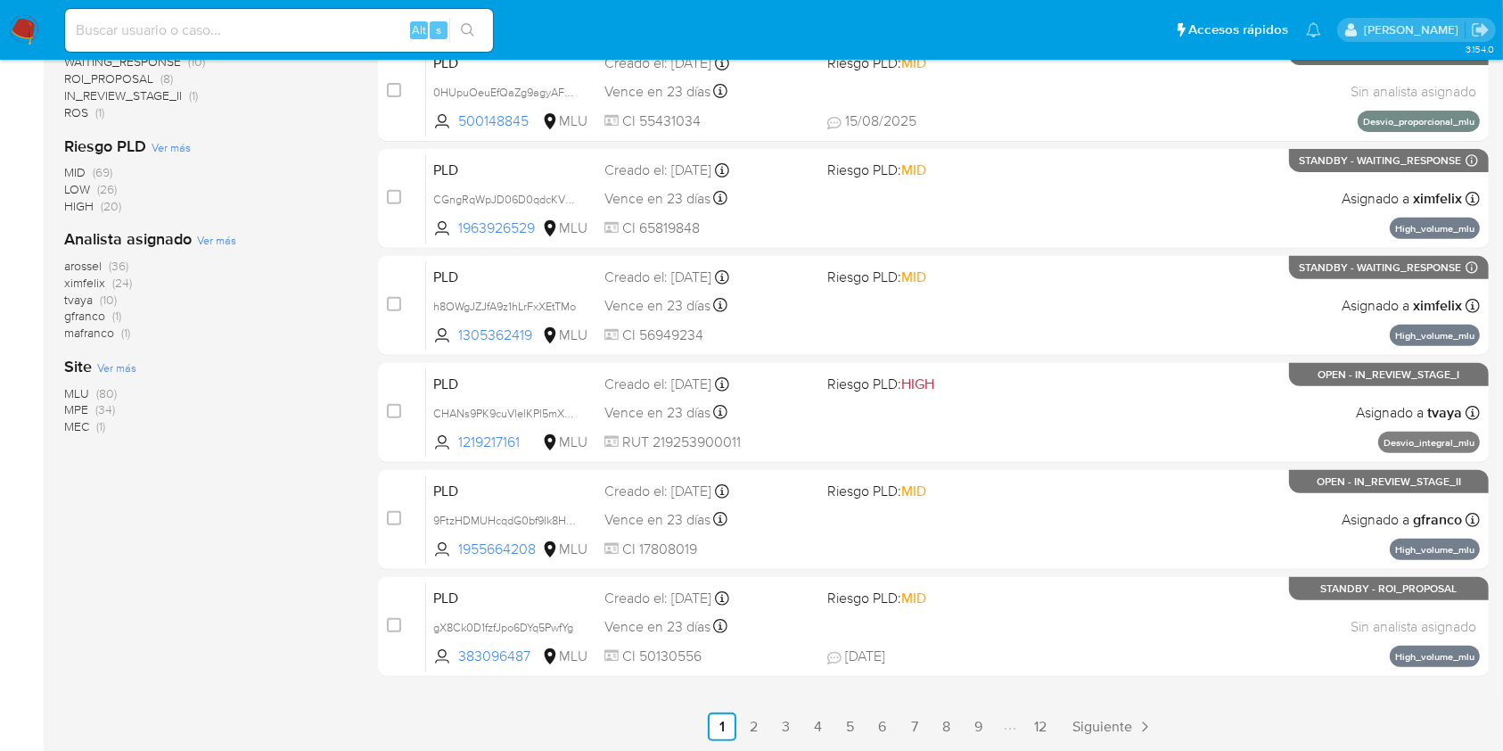
drag, startPoint x: 86, startPoint y: 643, endPoint x: 126, endPoint y: 674, distance: 50.1
click at [86, 643] on div "1-10 de 115 resultados Borrar filtros OPEN STANDBY transactional special_analys…" at bounding box center [206, 144] width 285 height 1193
